Goal: Transaction & Acquisition: Download file/media

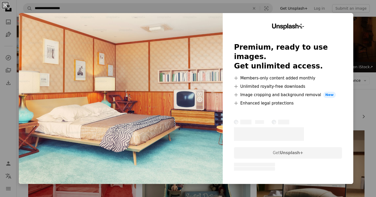
scroll to position [170, 0]
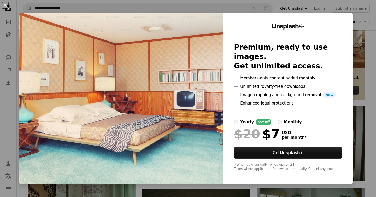
click at [362, 18] on div "An X shape Unsplash+ Premium, ready to use images. Get unlimited access. A plus…" at bounding box center [188, 98] width 376 height 197
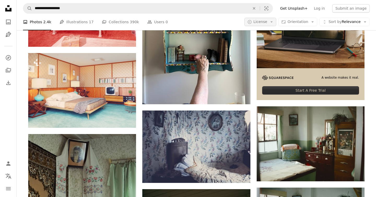
click at [267, 22] on span "License" at bounding box center [260, 22] width 14 height 4
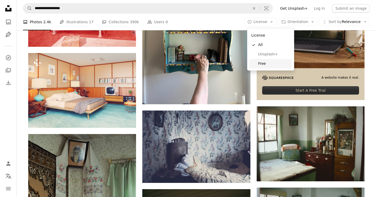
click at [261, 65] on span "Free" at bounding box center [274, 63] width 32 height 5
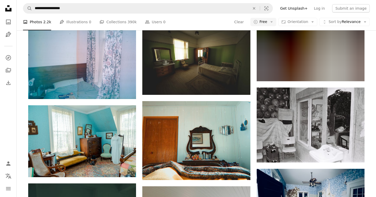
scroll to position [424, 0]
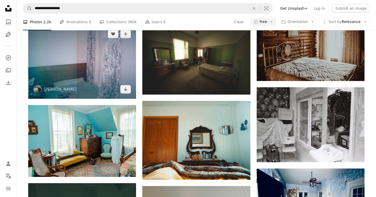
click at [109, 45] on img at bounding box center [82, 62] width 108 height 74
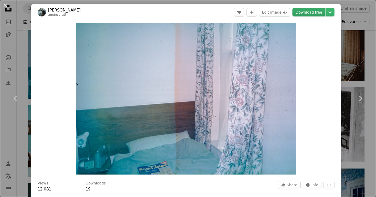
click at [306, 11] on link "Download free" at bounding box center [308, 12] width 33 height 8
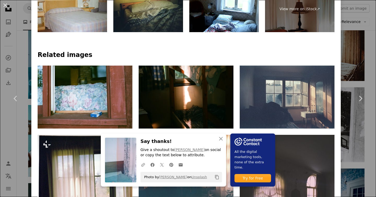
scroll to position [289, 0]
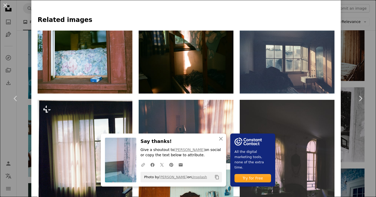
scroll to position [319, 0]
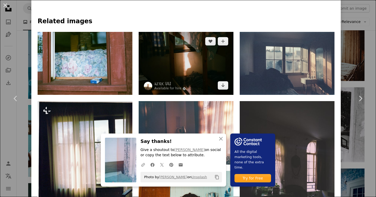
click at [194, 56] on img at bounding box center [186, 63] width 95 height 63
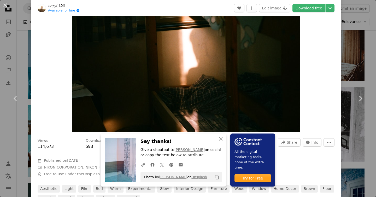
scroll to position [40, 0]
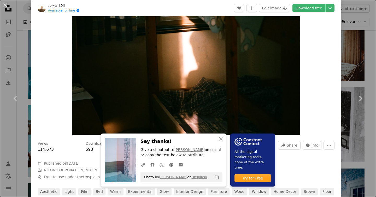
click at [354, 49] on div "An X shape Chevron left Chevron right An X shape Close Say thanks! Give a shout…" at bounding box center [188, 98] width 376 height 197
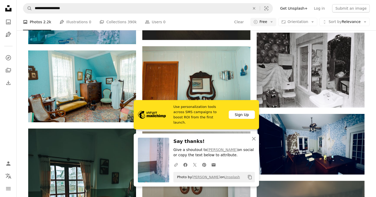
scroll to position [479, 0]
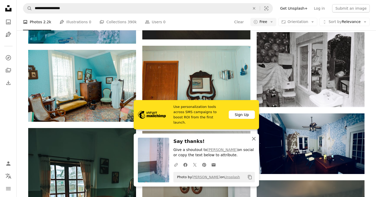
click at [253, 138] on icon "button" at bounding box center [254, 139] width 4 height 4
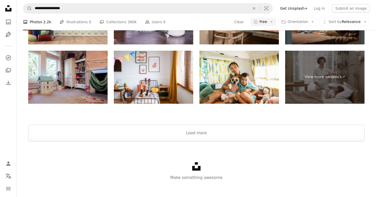
scroll to position [1018, 0]
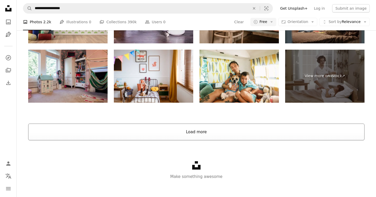
click at [212, 133] on button "Load more" at bounding box center [196, 131] width 336 height 17
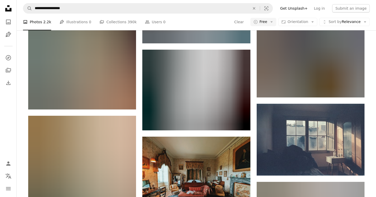
scroll to position [2691, 0]
